Goal: Task Accomplishment & Management: Use online tool/utility

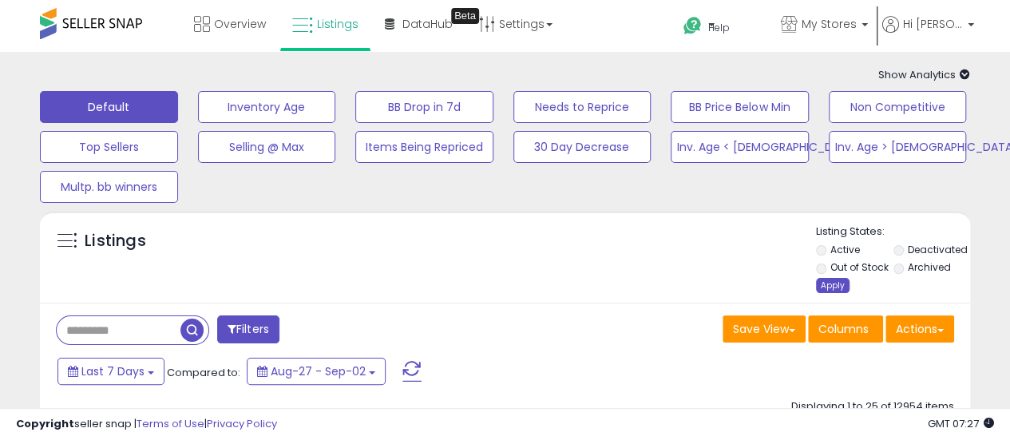
click at [830, 285] on div "Apply" at bounding box center [833, 285] width 34 height 15
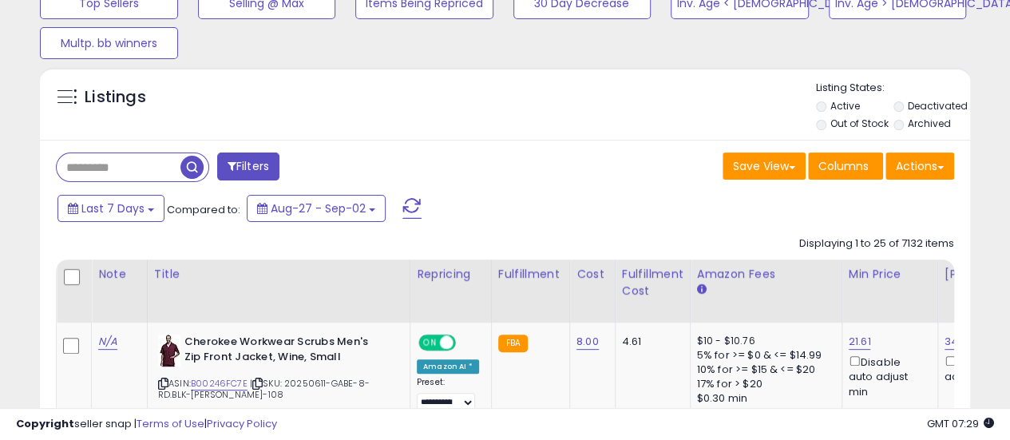
scroll to position [160, 0]
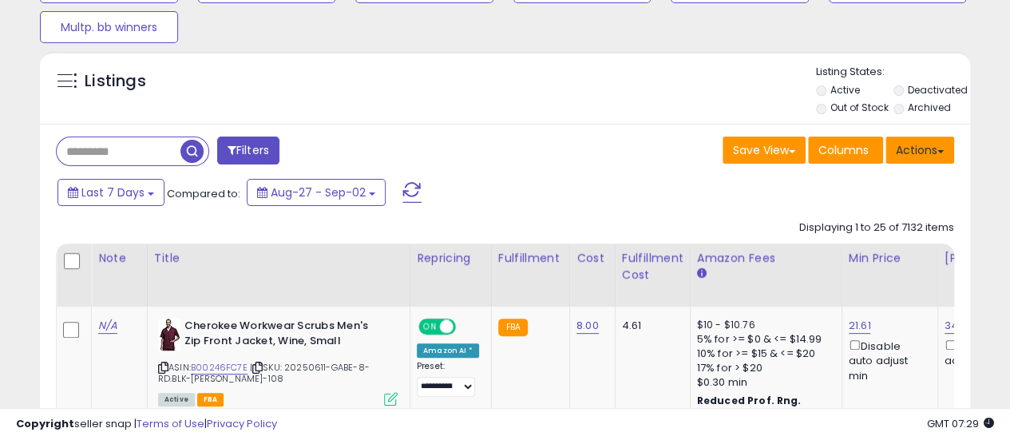
click at [929, 153] on button "Actions" at bounding box center [920, 150] width 69 height 27
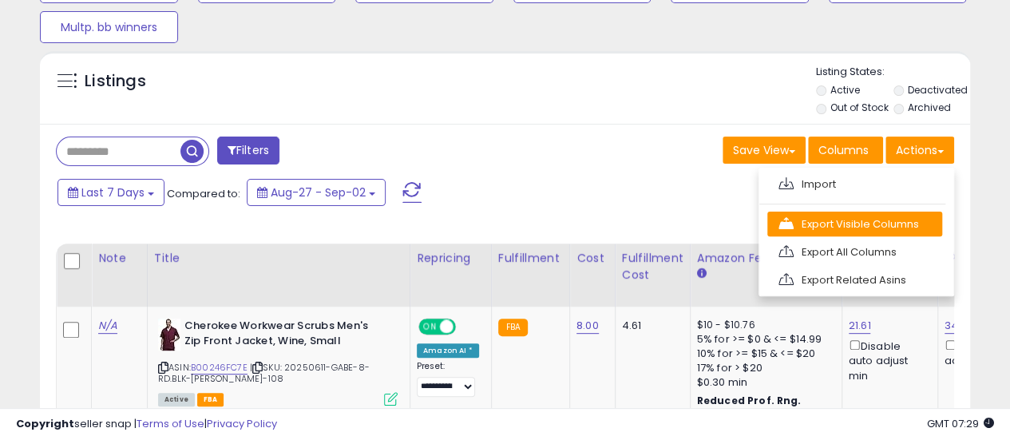
click at [885, 228] on link "Export Visible Columns" at bounding box center [854, 224] width 175 height 25
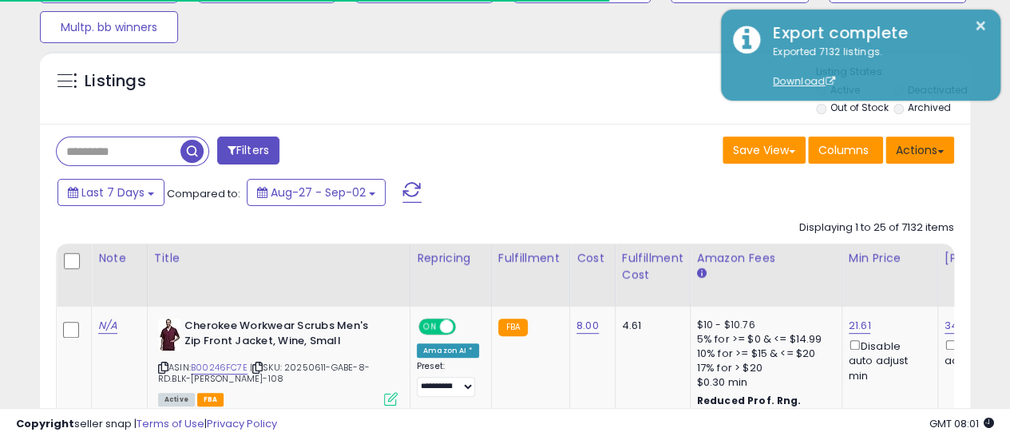
click at [937, 154] on button "Actions" at bounding box center [920, 150] width 69 height 27
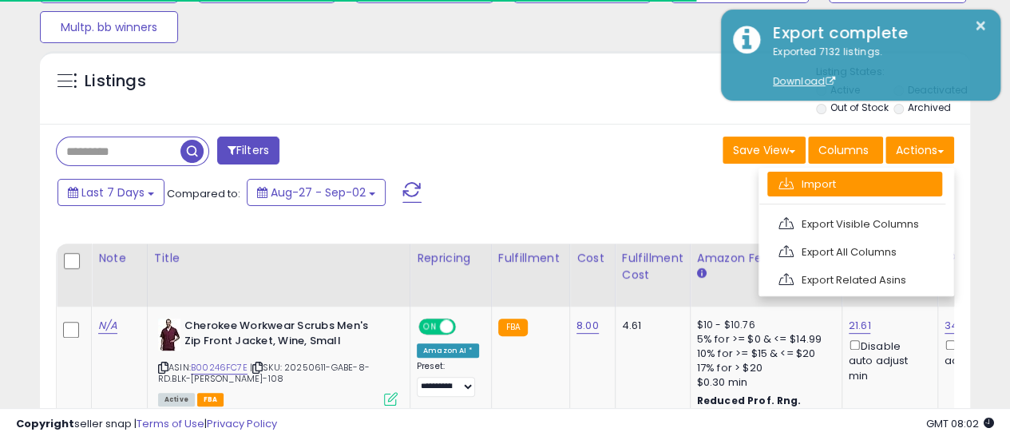
click at [904, 196] on link "Import" at bounding box center [854, 184] width 175 height 25
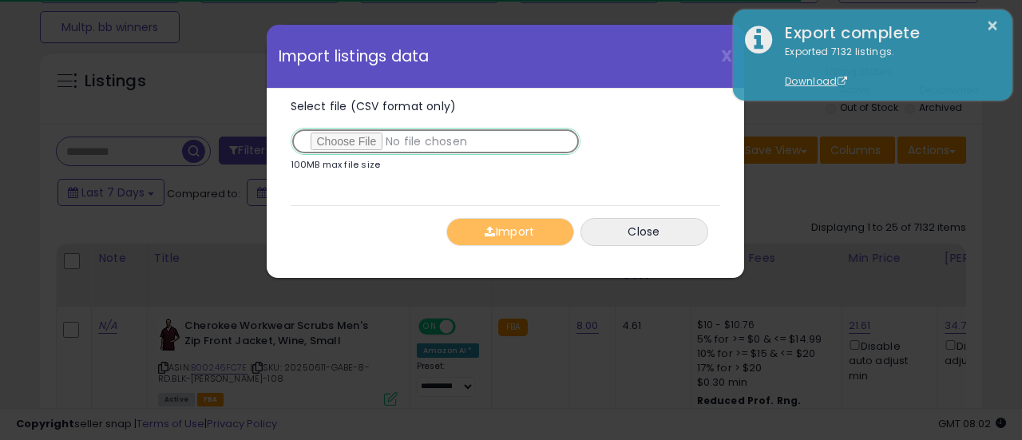
click at [350, 140] on input "Select file (CSV format only)" at bounding box center [436, 141] width 290 height 27
type input "**********"
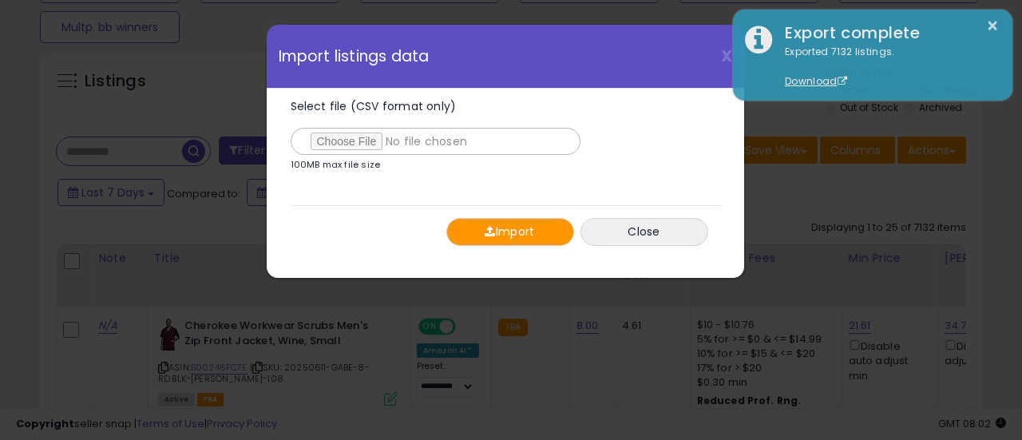
click at [523, 233] on button "Import" at bounding box center [510, 232] width 128 height 28
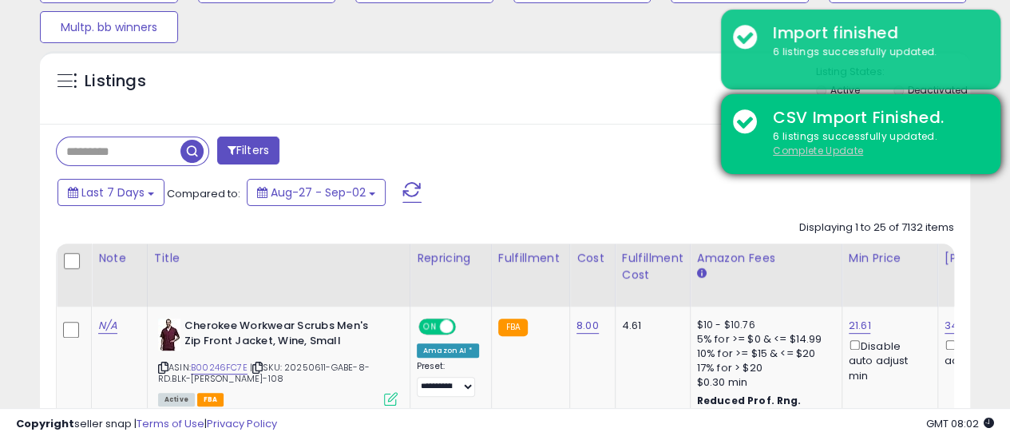
click at [814, 151] on u "Complete Update" at bounding box center [818, 151] width 90 height 14
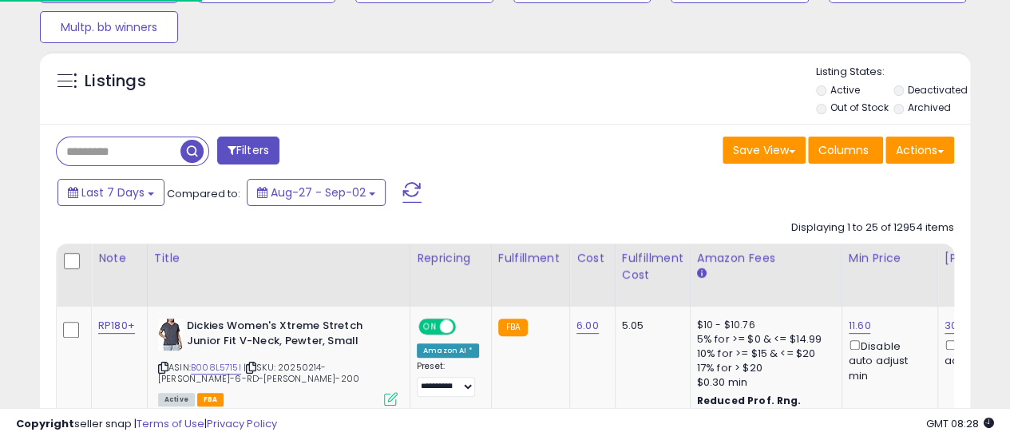
scroll to position [0, 0]
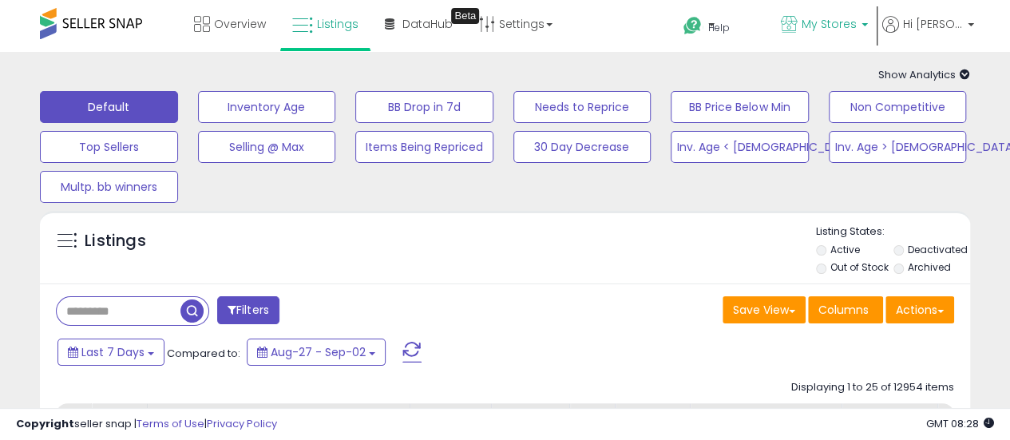
click at [857, 23] on span "My Stores" at bounding box center [829, 24] width 55 height 16
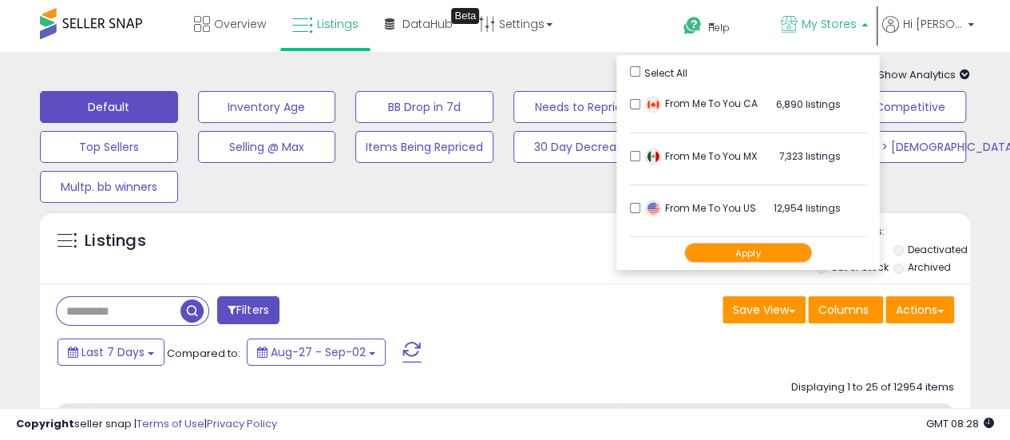
drag, startPoint x: 487, startPoint y: 279, endPoint x: 498, endPoint y: 276, distance: 11.4
click at [487, 279] on div "Listings" at bounding box center [505, 251] width 930 height 54
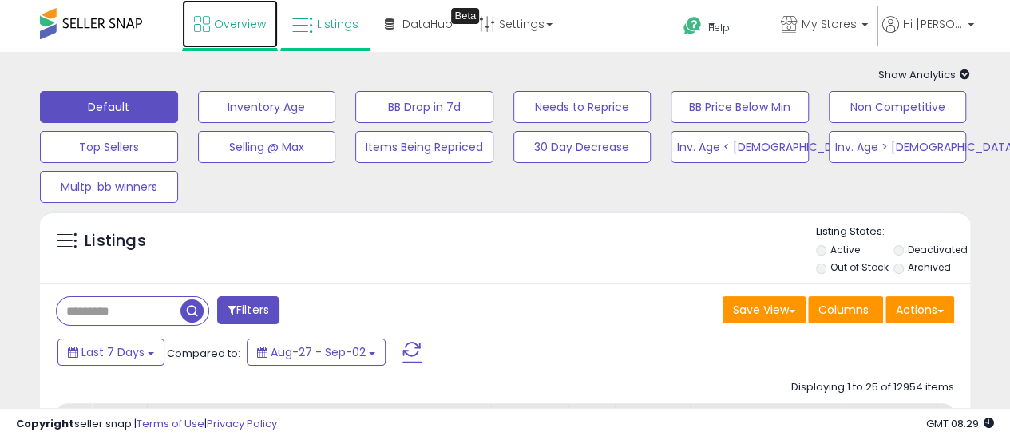
click at [232, 22] on span "Overview" at bounding box center [240, 24] width 52 height 16
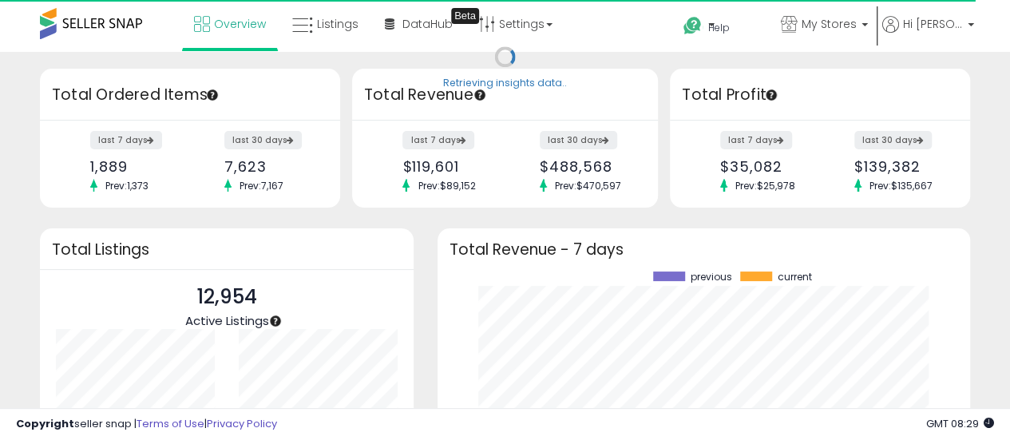
scroll to position [222, 501]
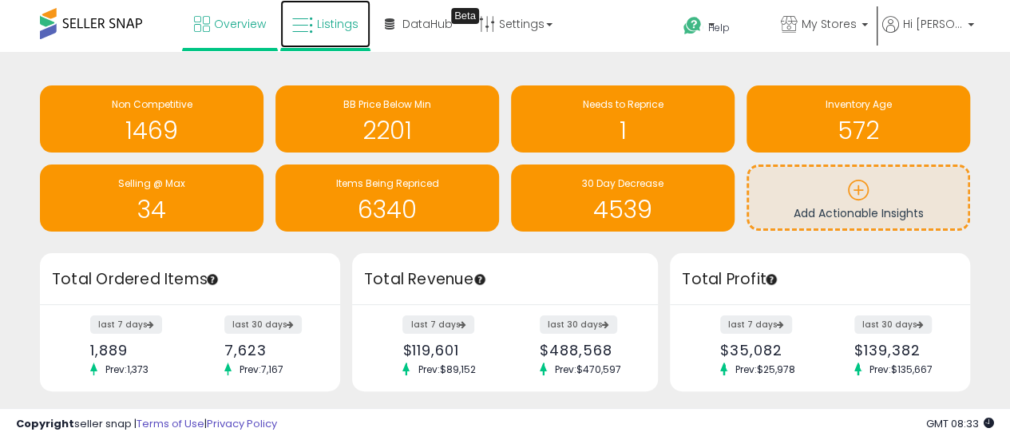
click at [317, 30] on span "Listings" at bounding box center [338, 24] width 42 height 16
